Goal: Task Accomplishment & Management: Manage account settings

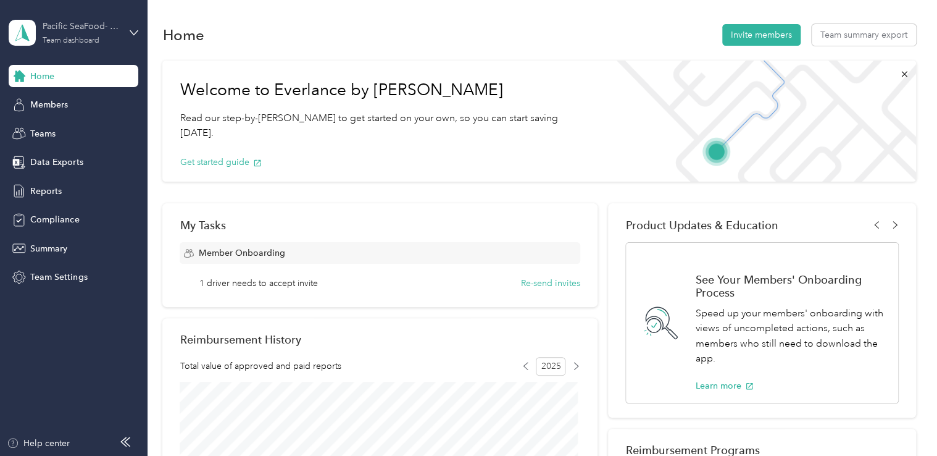
click at [73, 41] on div "Team dashboard" at bounding box center [71, 40] width 57 height 7
click at [77, 103] on div "Team dashboard" at bounding box center [139, 102] width 243 height 22
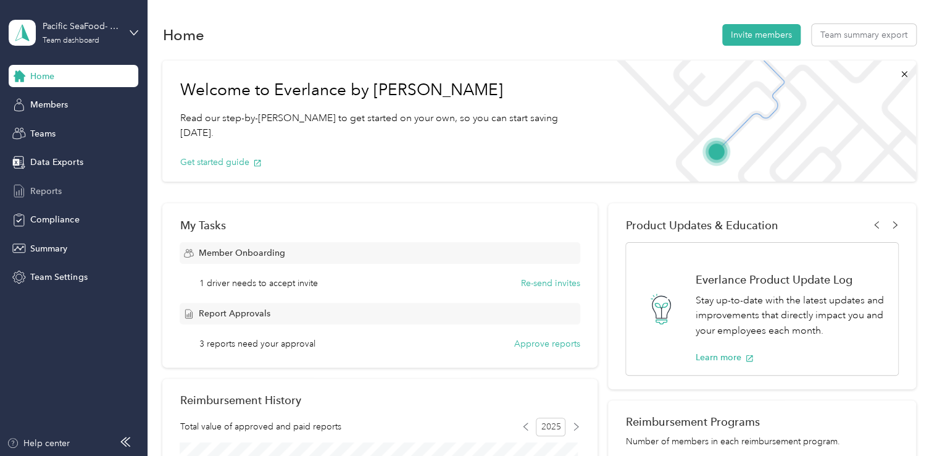
click at [53, 188] on span "Reports" at bounding box center [45, 191] width 31 height 13
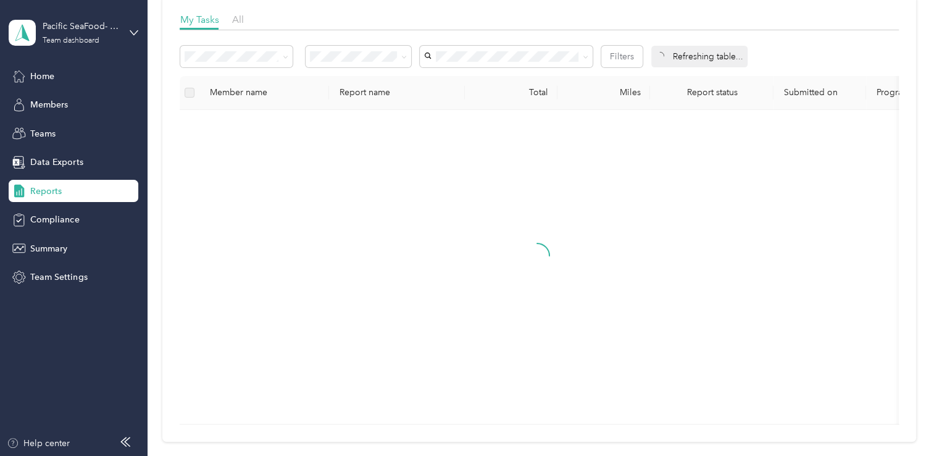
scroll to position [185, 0]
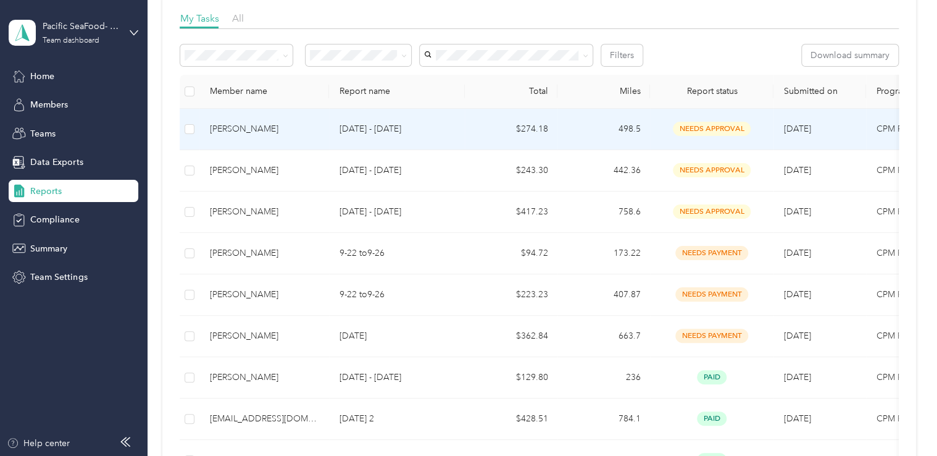
click at [274, 131] on div "[PERSON_NAME]" at bounding box center [264, 129] width 110 height 14
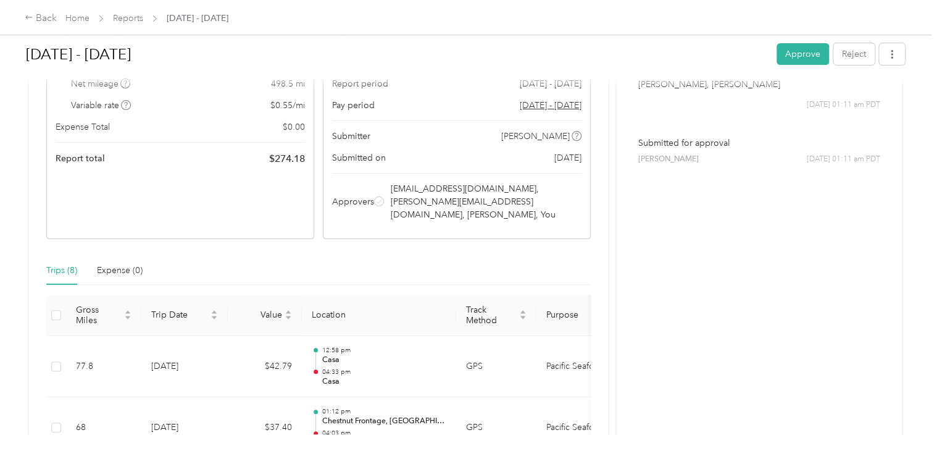
scroll to position [185, 0]
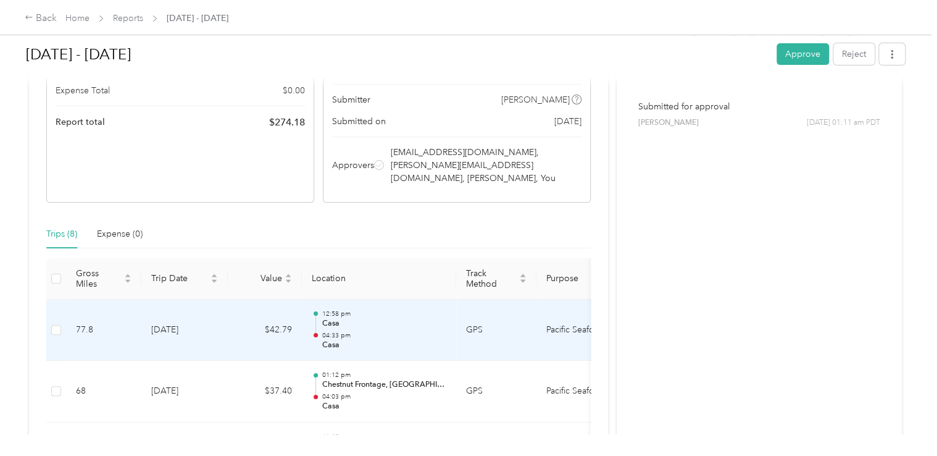
click at [411, 331] on p "04:33 pm" at bounding box center [384, 335] width 125 height 9
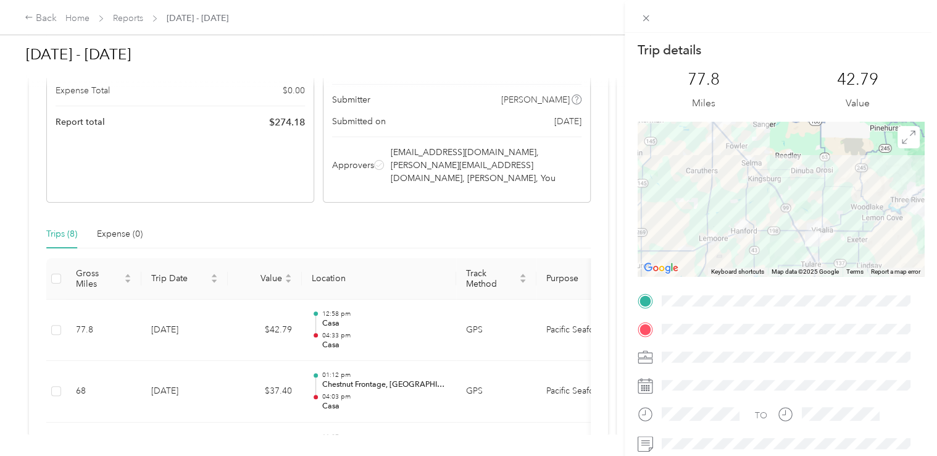
click at [254, 361] on div "Trip details This trip cannot be edited because it is either under review, appr…" at bounding box center [468, 228] width 937 height 456
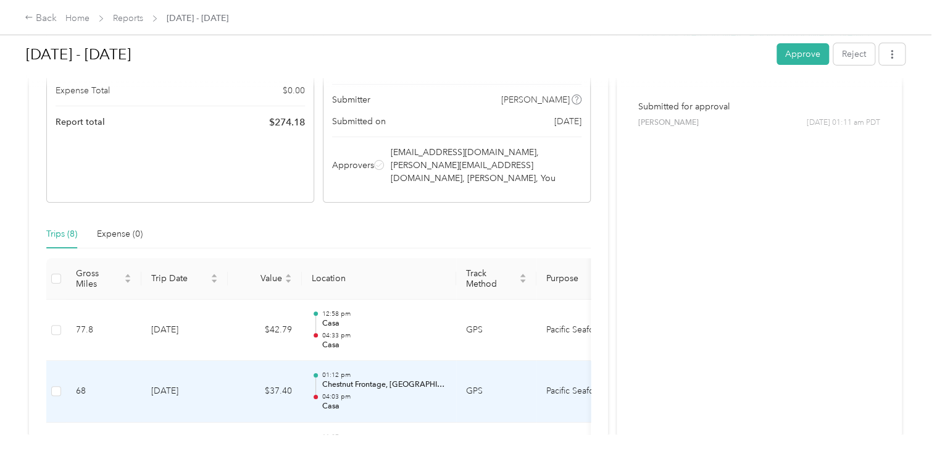
click at [254, 361] on td "$37.40" at bounding box center [265, 392] width 74 height 62
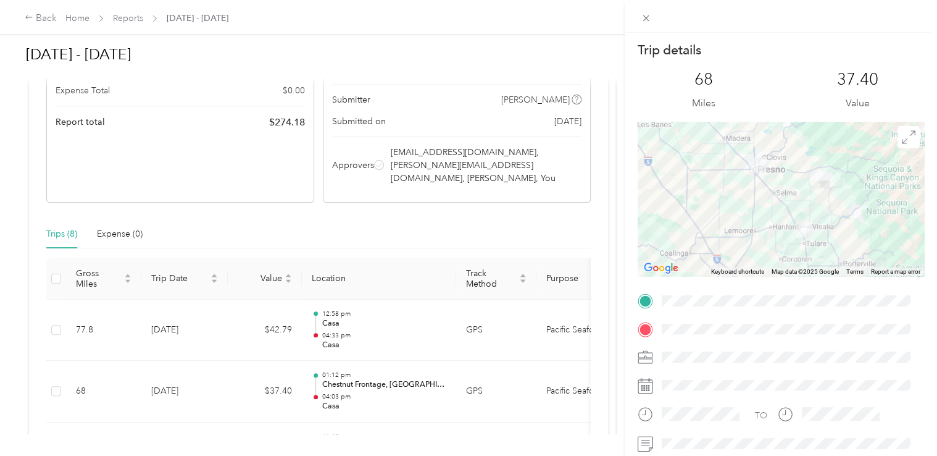
click at [490, 372] on div "Trip details This trip cannot be edited because it is either under review, appr…" at bounding box center [468, 228] width 937 height 456
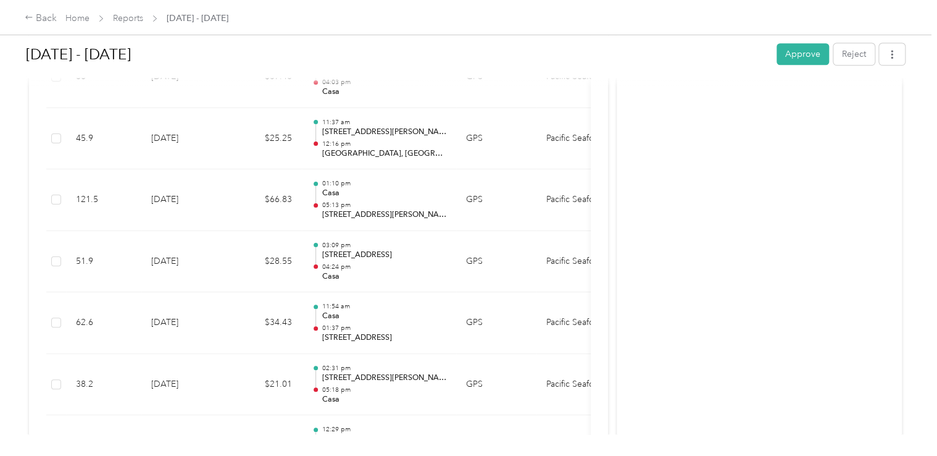
scroll to position [491, 0]
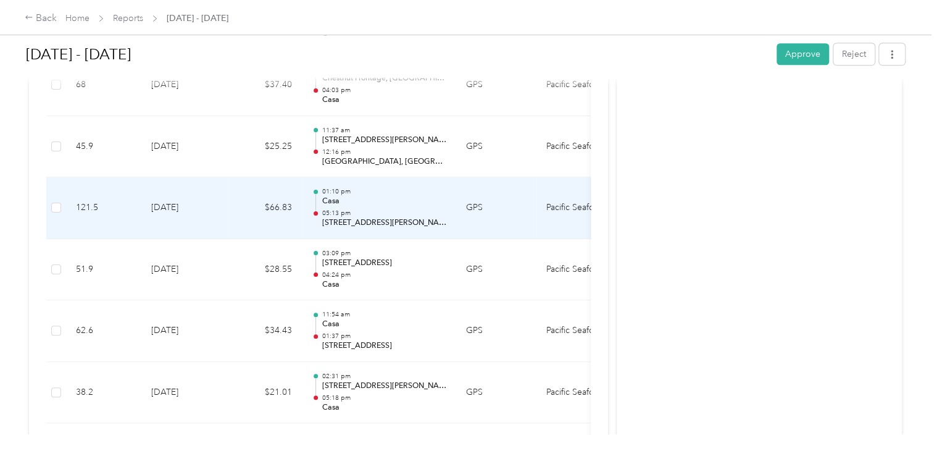
click at [376, 187] on div "01:10 pm Casa 05:13 pm [STREET_ADDRESS][PERSON_NAME][PERSON_NAME]" at bounding box center [384, 207] width 125 height 41
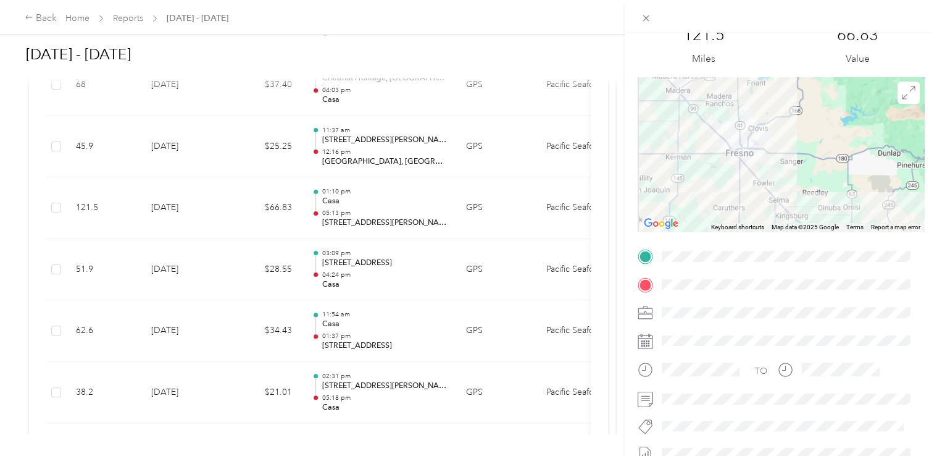
scroll to position [0, 0]
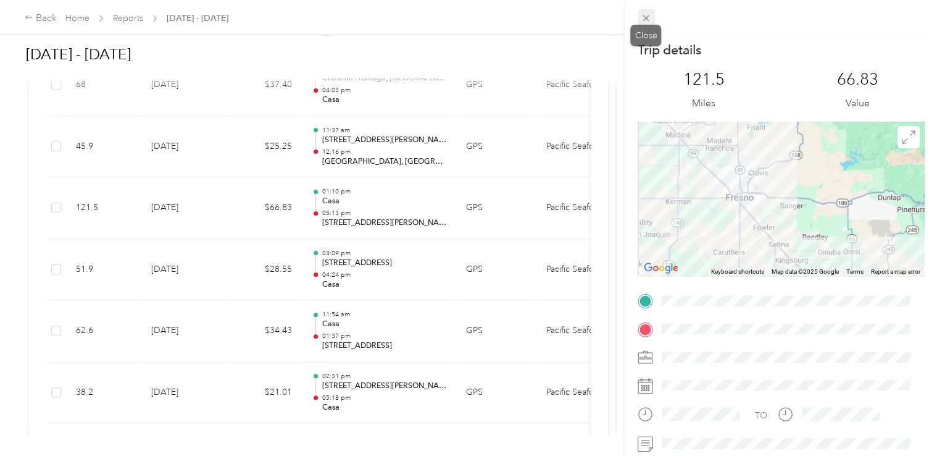
click at [647, 18] on icon at bounding box center [646, 18] width 10 height 10
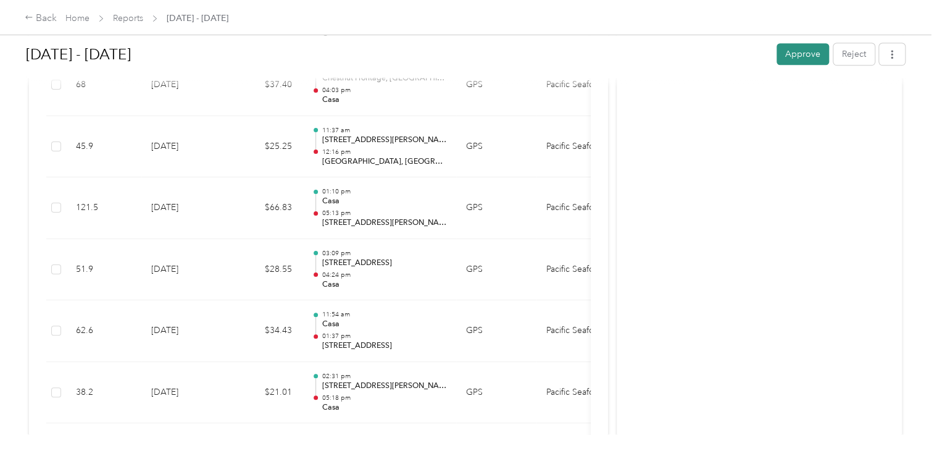
click at [791, 53] on button "Approve" at bounding box center [803, 54] width 52 height 22
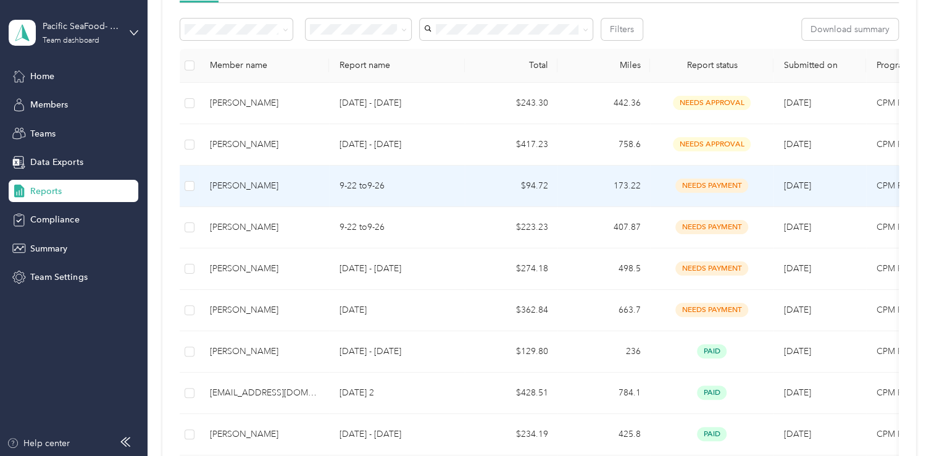
scroll to position [247, 0]
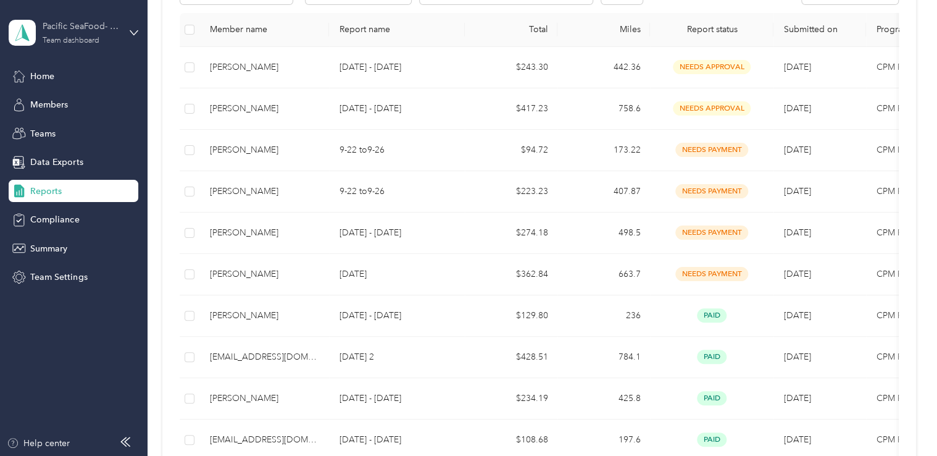
click at [74, 42] on div "Team dashboard" at bounding box center [71, 40] width 57 height 7
click at [69, 135] on div "Team dashboard Personal dashboard Log out" at bounding box center [139, 130] width 243 height 78
click at [72, 34] on div "Pacific SeaFood- Sacramento Team dashboard" at bounding box center [81, 32] width 77 height 25
click at [70, 128] on div "Personal dashboard" at bounding box center [59, 128] width 78 height 13
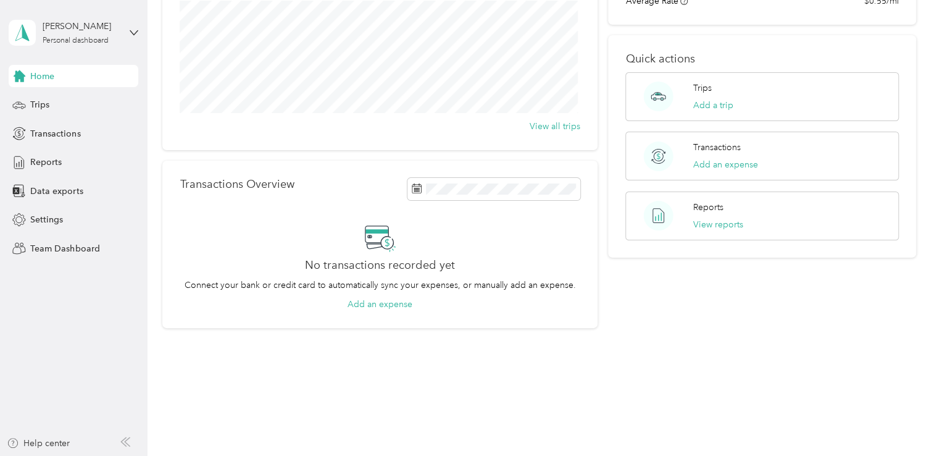
scroll to position [159, 0]
click at [49, 167] on span "Reports" at bounding box center [45, 162] width 31 height 13
